Goal: Check status: Check status

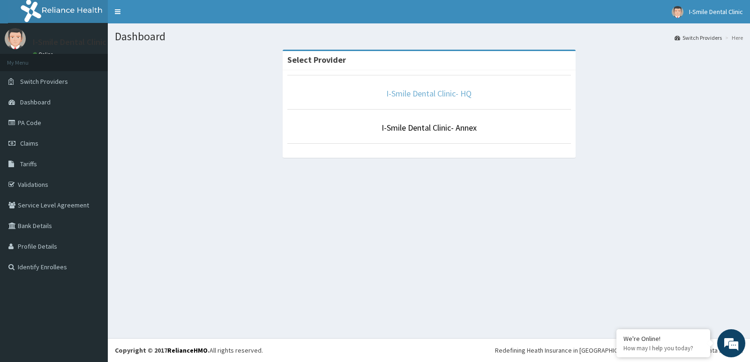
click at [421, 92] on link "I-Smile Dental Clinic- HQ" at bounding box center [428, 93] width 85 height 11
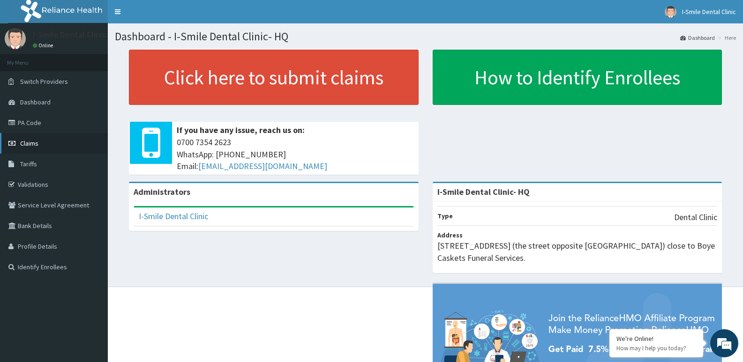
click at [31, 145] on span "Claims" at bounding box center [29, 143] width 18 height 8
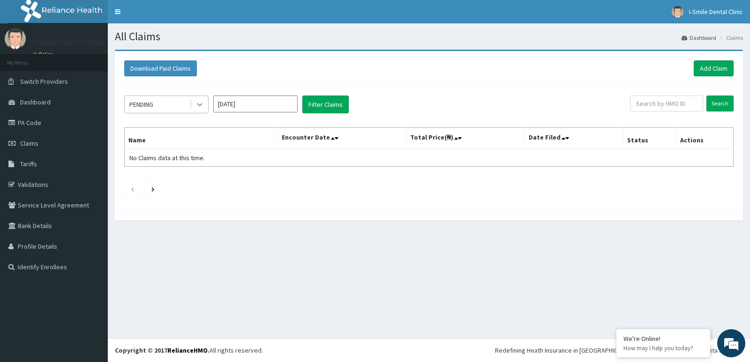
click at [201, 102] on icon at bounding box center [199, 104] width 9 height 9
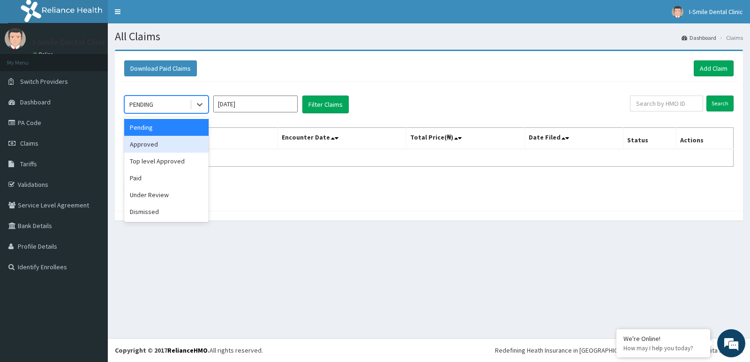
click at [180, 148] on div "Approved" at bounding box center [166, 144] width 84 height 17
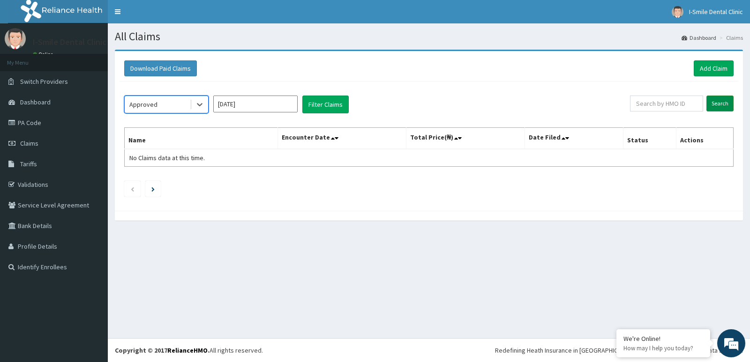
click at [715, 104] on input "Search" at bounding box center [719, 104] width 27 height 16
click at [693, 110] on input "text" at bounding box center [667, 104] width 74 height 16
type input "LTI/10355/A"
click at [718, 103] on input "Search" at bounding box center [719, 104] width 27 height 16
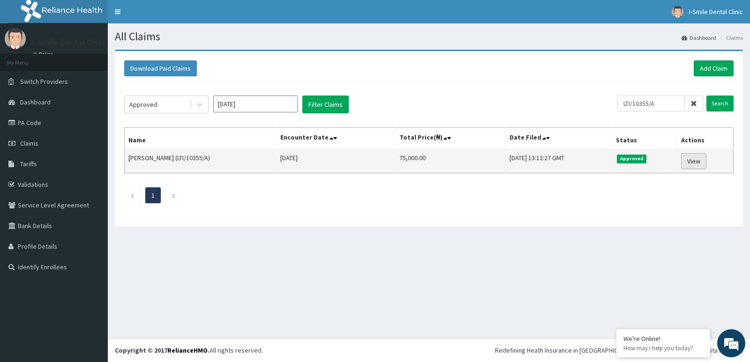
click at [690, 165] on link "View" at bounding box center [693, 161] width 25 height 16
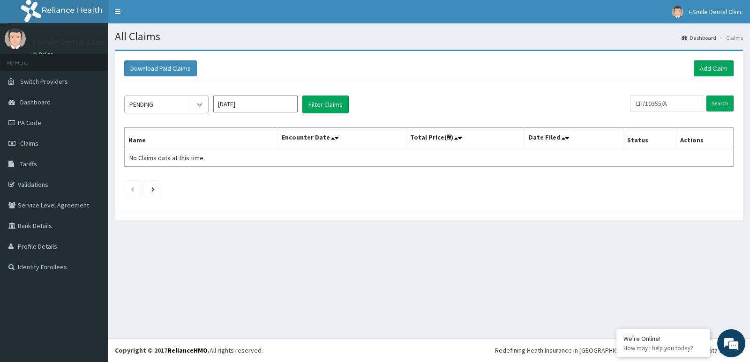
click at [206, 102] on div at bounding box center [199, 104] width 17 height 17
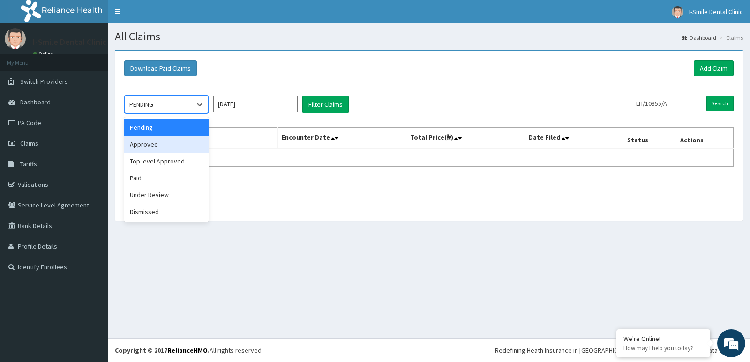
click at [186, 142] on div "Approved" at bounding box center [166, 144] width 84 height 17
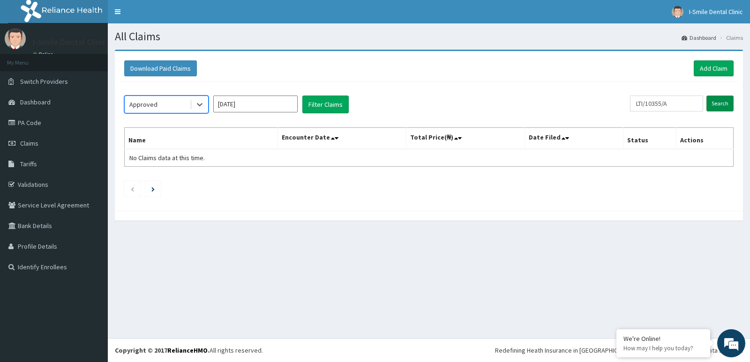
click at [726, 97] on input "Search" at bounding box center [719, 104] width 27 height 16
